Goal: Transaction & Acquisition: Purchase product/service

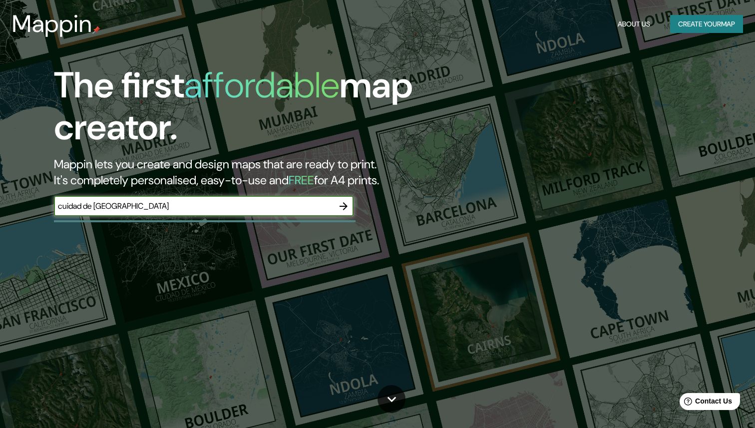
type input "cuidad de [GEOGRAPHIC_DATA]"
click at [347, 202] on icon "button" at bounding box center [344, 206] width 12 height 12
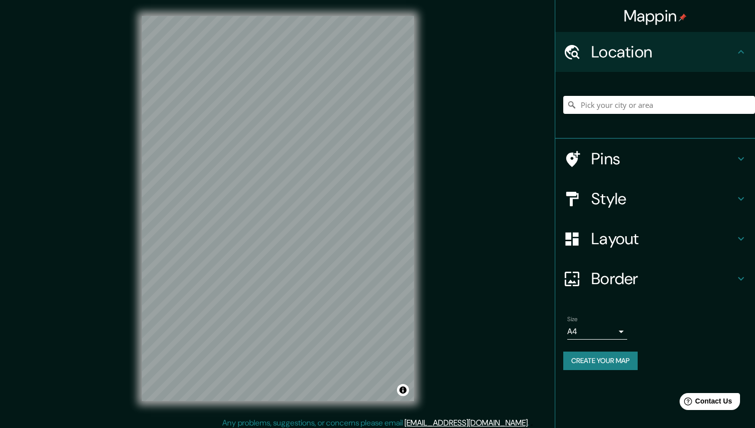
click at [353, 0] on html "Mappin Location Pins Style Layout Border Choose a border. Hint : you can make l…" at bounding box center [377, 214] width 755 height 428
click at [622, 99] on input "Pick your city or area" at bounding box center [659, 105] width 192 height 18
click at [619, 244] on h4 "Layout" at bounding box center [663, 239] width 144 height 20
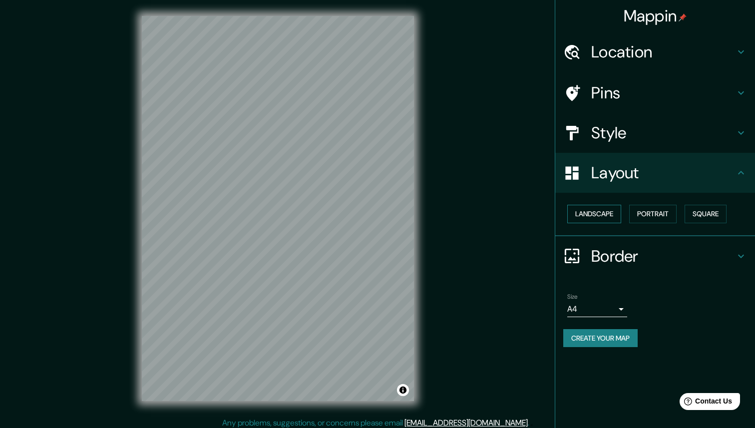
click at [610, 218] on button "Landscape" at bounding box center [594, 214] width 54 height 18
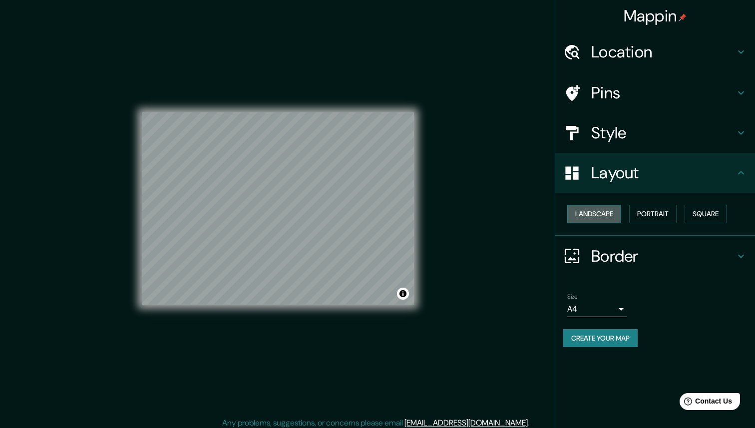
click at [610, 218] on button "Landscape" at bounding box center [594, 214] width 54 height 18
click at [639, 210] on button "Portrait" at bounding box center [652, 214] width 47 height 18
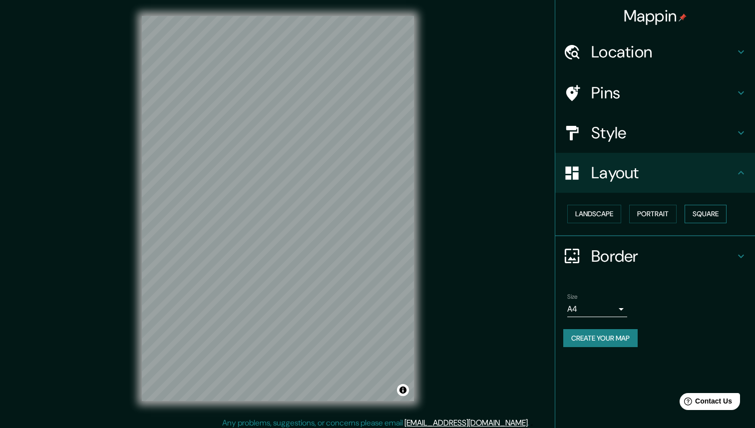
click at [697, 206] on button "Square" at bounding box center [706, 214] width 42 height 18
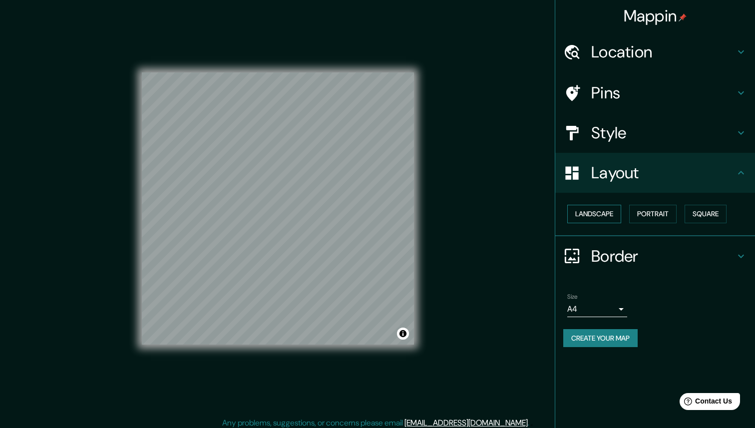
click at [611, 213] on button "Landscape" at bounding box center [594, 214] width 54 height 18
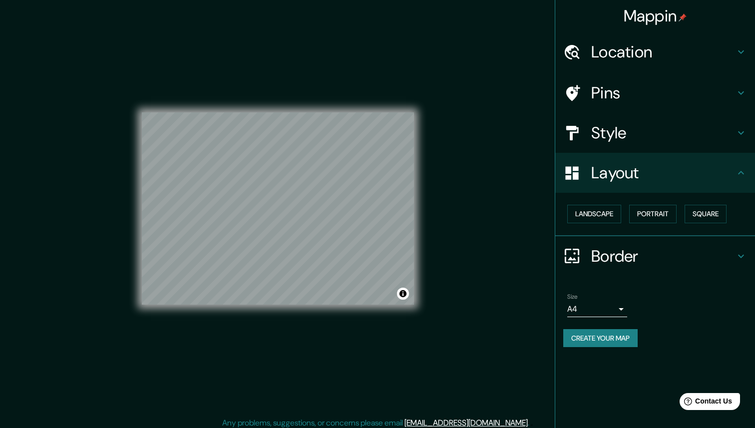
click at [616, 131] on h4 "Style" at bounding box center [663, 133] width 144 height 20
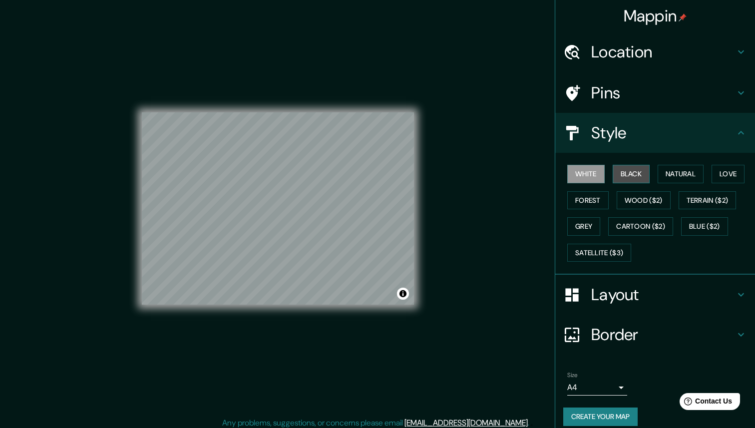
click at [632, 176] on button "Black" at bounding box center [631, 174] width 37 height 18
click at [593, 196] on button "Forest" at bounding box center [587, 200] width 41 height 18
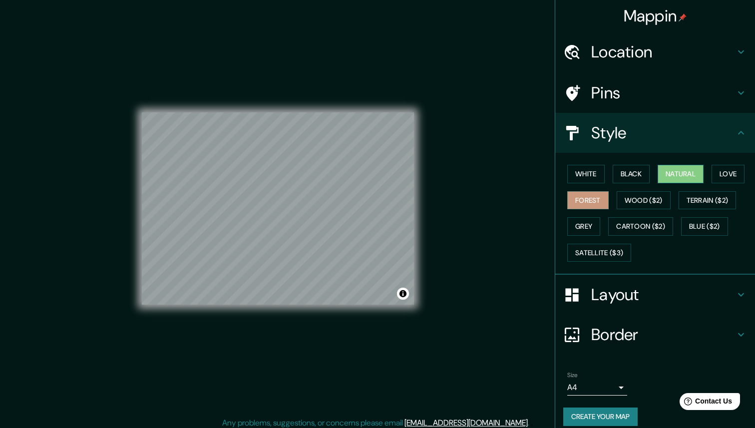
click at [679, 179] on button "Natural" at bounding box center [681, 174] width 46 height 18
click at [740, 176] on button "Love" at bounding box center [728, 174] width 33 height 18
click at [695, 142] on h4 "Style" at bounding box center [663, 133] width 144 height 20
click at [622, 295] on h4 "Layout" at bounding box center [663, 295] width 144 height 20
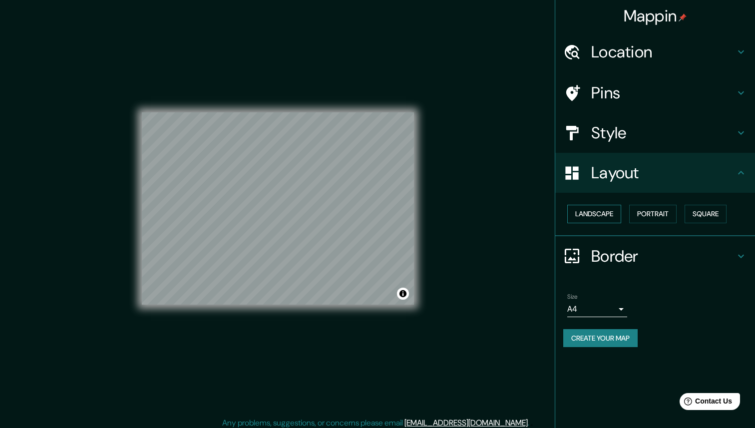
click at [615, 212] on button "Landscape" at bounding box center [594, 214] width 54 height 18
click at [651, 214] on button "Portrait" at bounding box center [652, 214] width 47 height 18
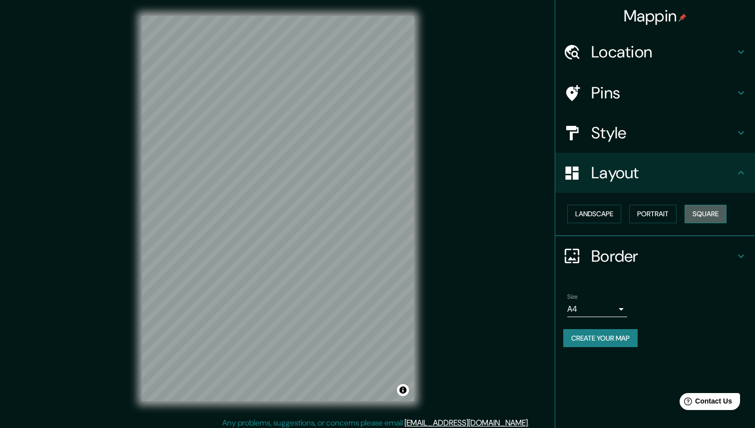
click at [692, 210] on button "Square" at bounding box center [706, 214] width 42 height 18
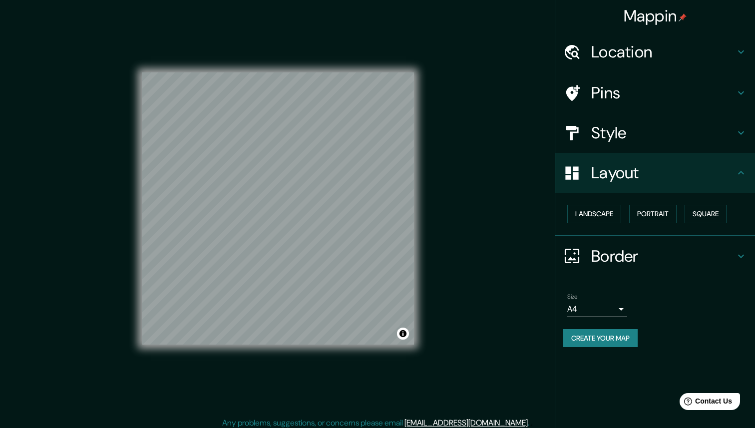
click at [624, 208] on div "Landscape [GEOGRAPHIC_DATA]" at bounding box center [659, 214] width 192 height 26
click at [604, 202] on div "Landscape [GEOGRAPHIC_DATA]" at bounding box center [659, 214] width 192 height 26
click at [597, 216] on button "Landscape" at bounding box center [594, 214] width 54 height 18
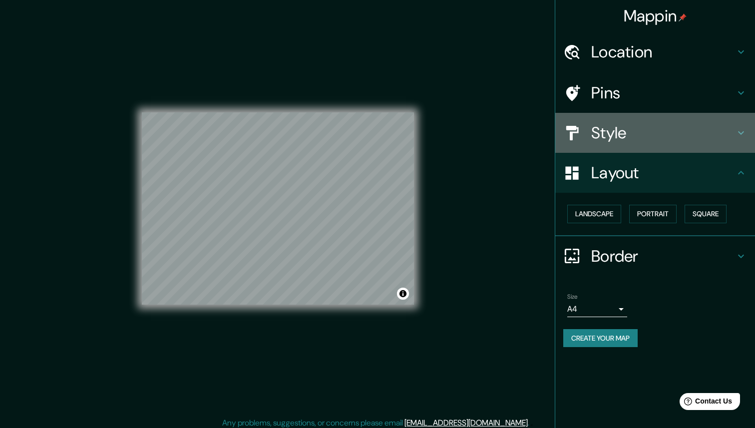
click at [603, 113] on div "Style" at bounding box center [655, 133] width 200 height 40
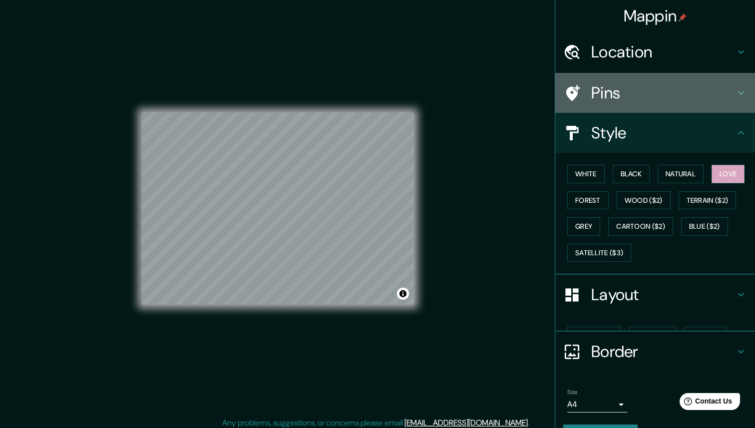
click at [603, 108] on div "Pins" at bounding box center [655, 93] width 200 height 40
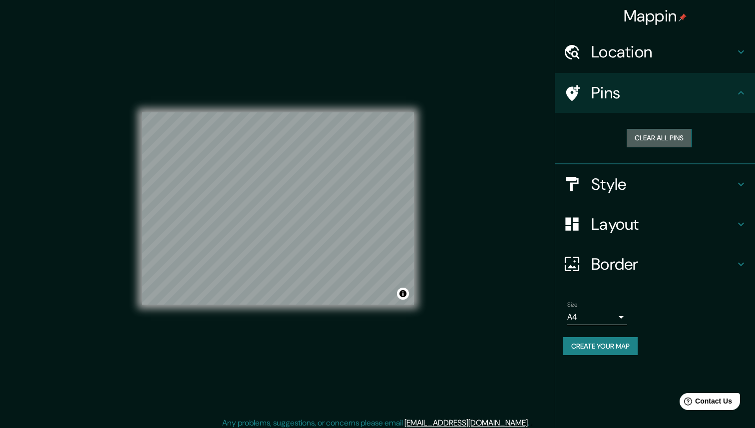
click at [649, 136] on button "Clear all pins" at bounding box center [659, 138] width 65 height 18
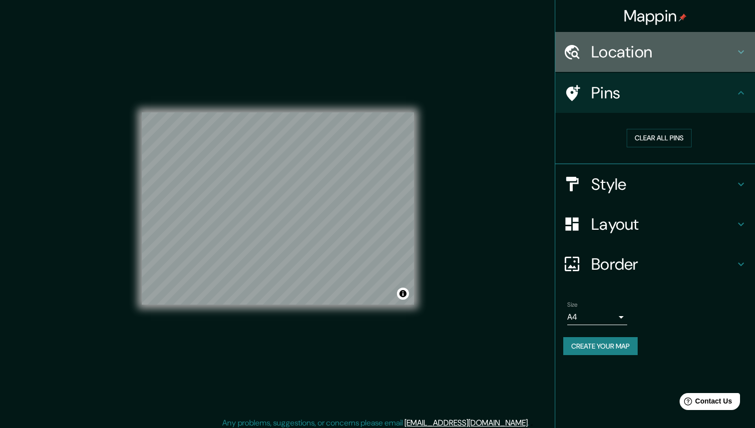
click at [648, 62] on div "Location" at bounding box center [655, 52] width 200 height 40
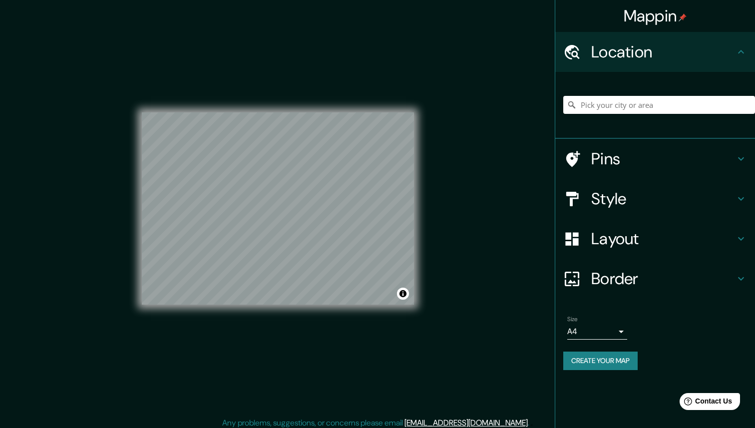
click at [606, 333] on body "Mappin Location Pins Style Layout Border Choose a border. Hint : you can make l…" at bounding box center [377, 214] width 755 height 428
click at [600, 377] on li "A3" at bounding box center [597, 371] width 60 height 18
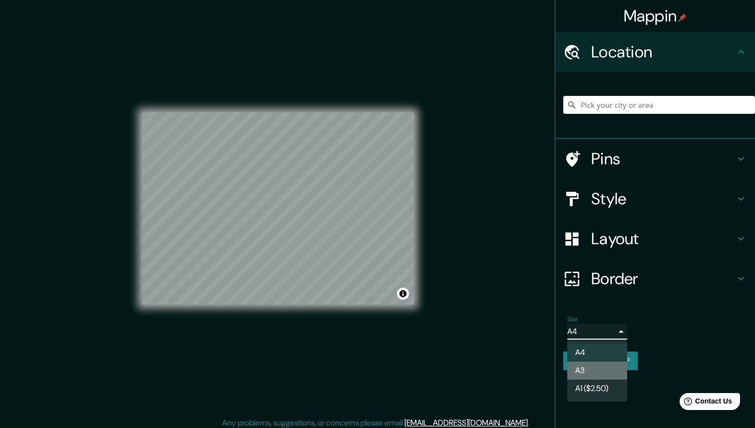
type input "a4"
